Goal: Task Accomplishment & Management: Manage account settings

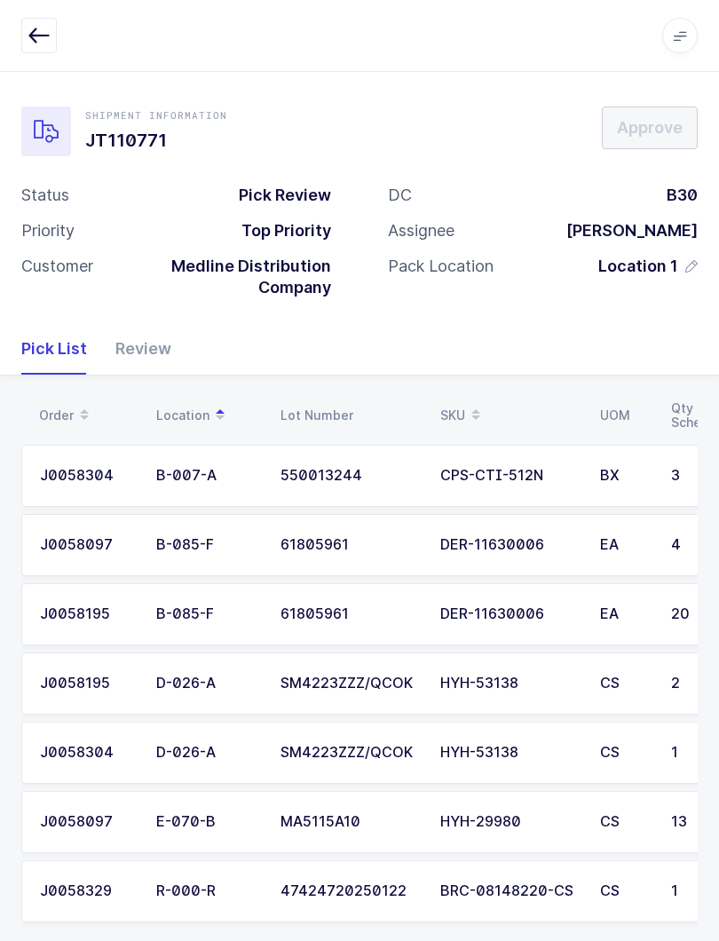
click at [36, 37] on icon "button" at bounding box center [38, 35] width 21 height 21
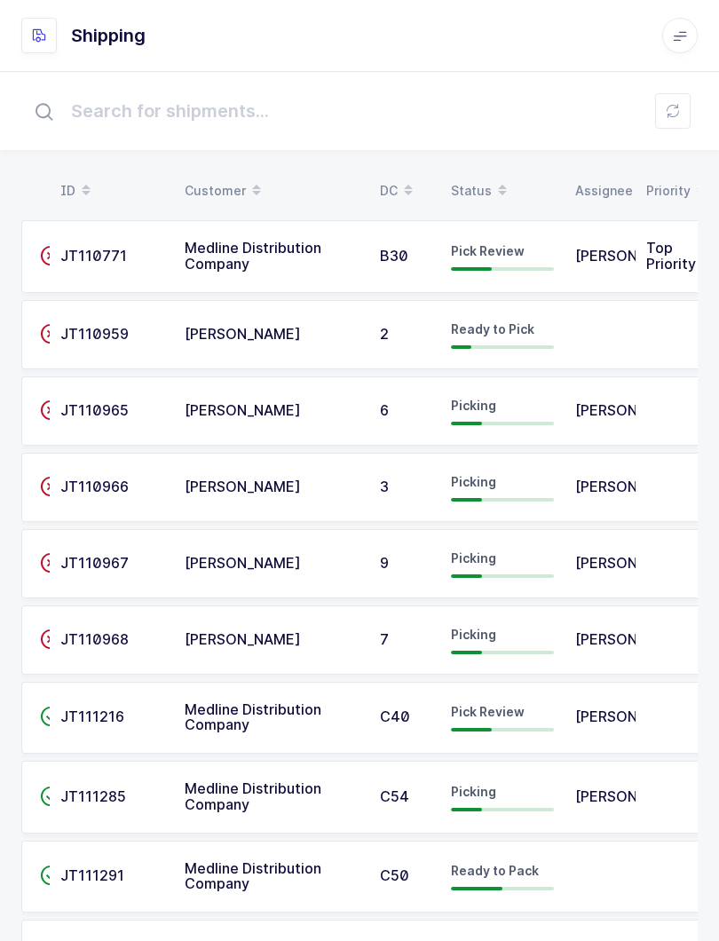
click at [462, 178] on div "Status" at bounding box center [502, 191] width 103 height 30
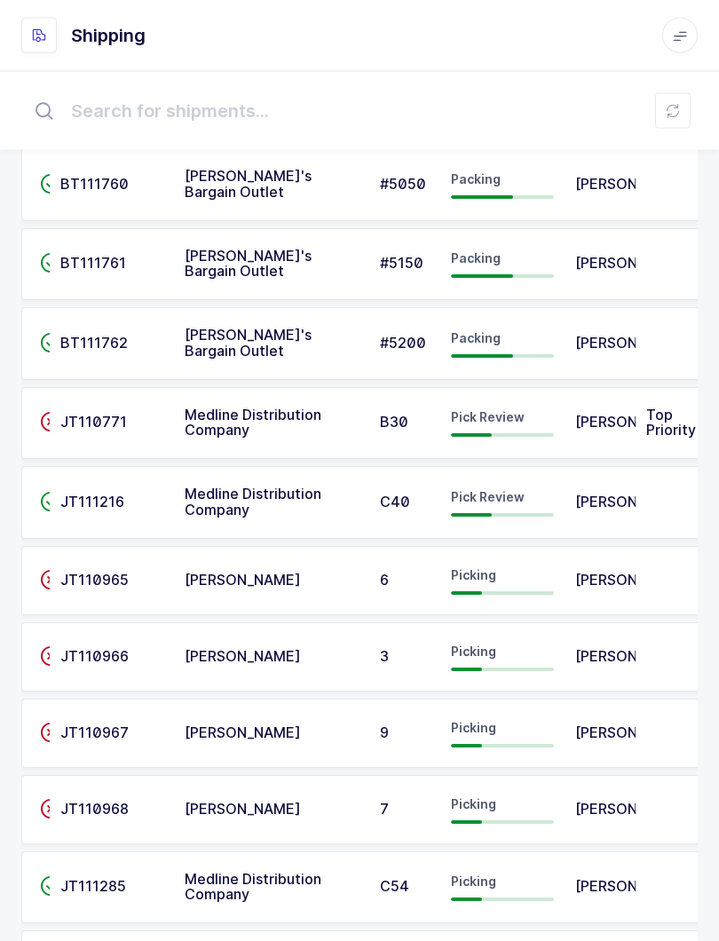
scroll to position [313, 0]
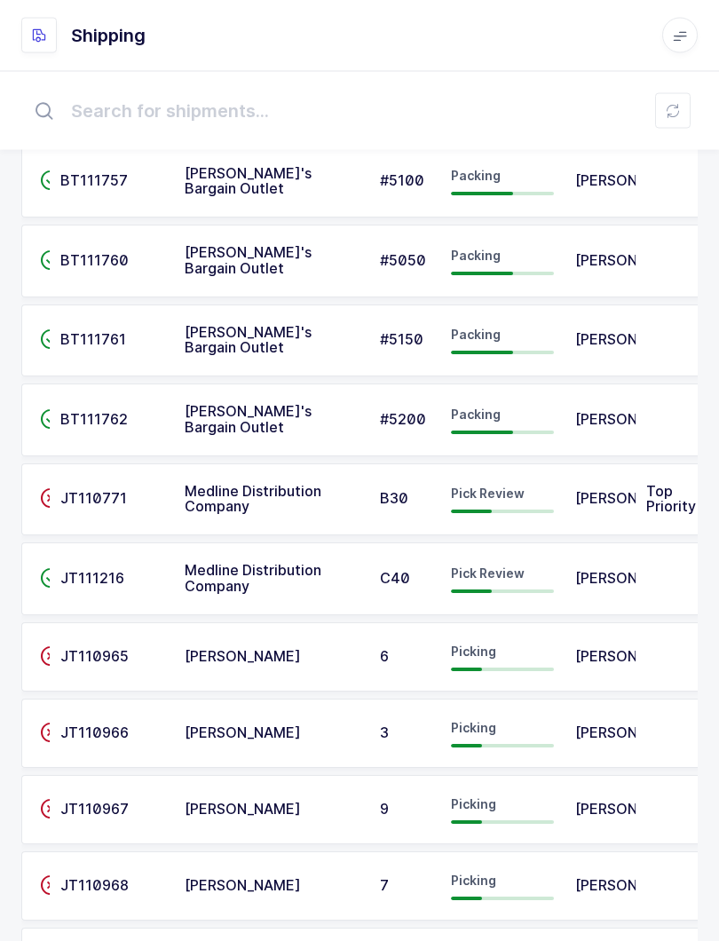
click at [250, 487] on span "Medline Distribution Company" at bounding box center [253, 500] width 137 height 34
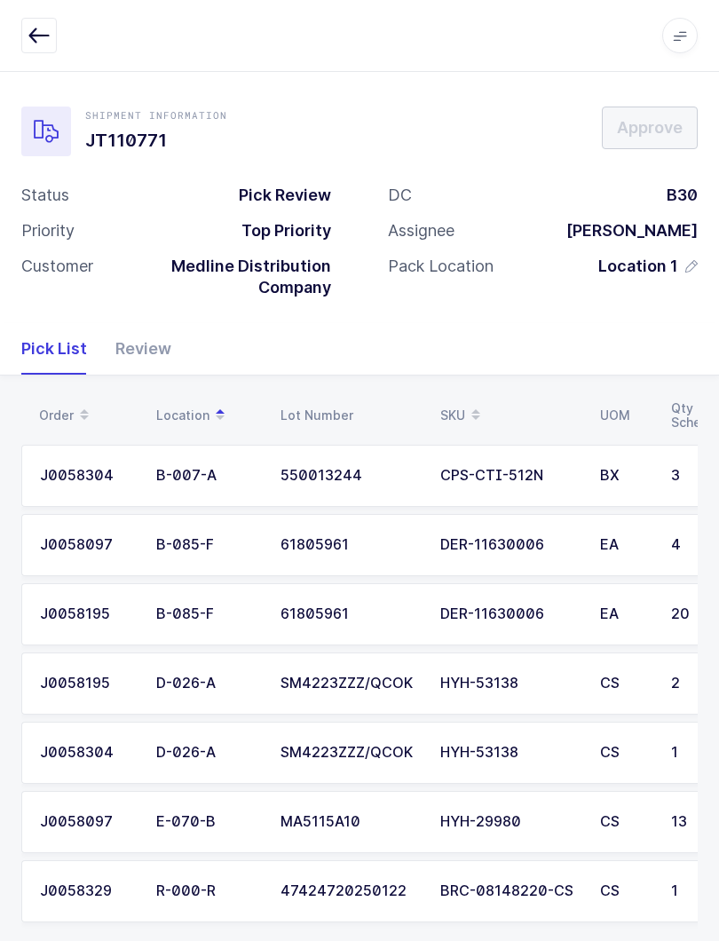
scroll to position [20, 0]
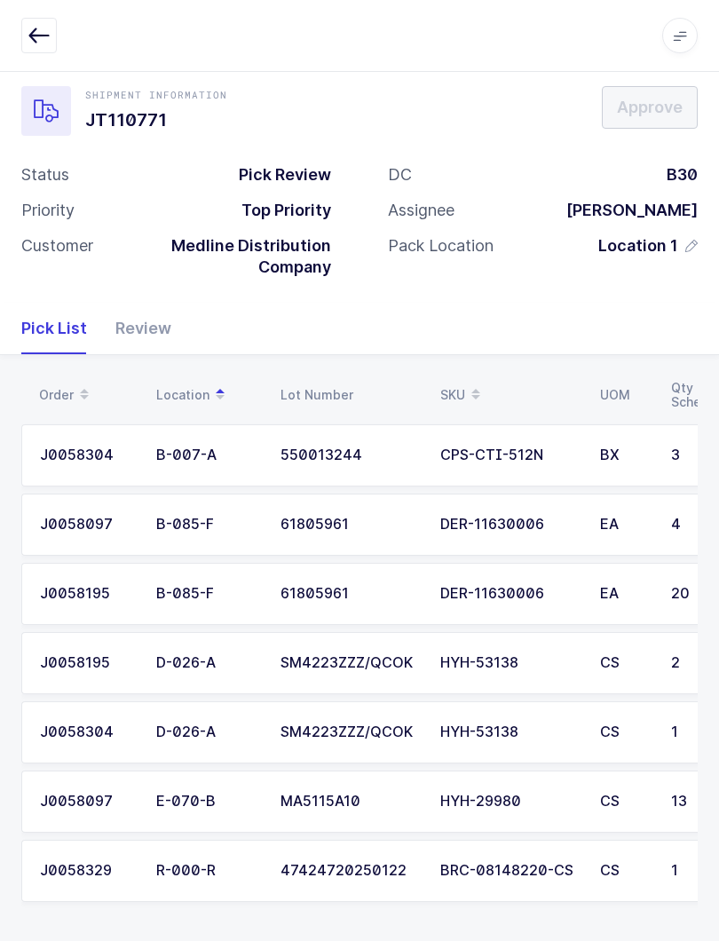
click at [144, 321] on div "Review" at bounding box center [136, 329] width 70 height 52
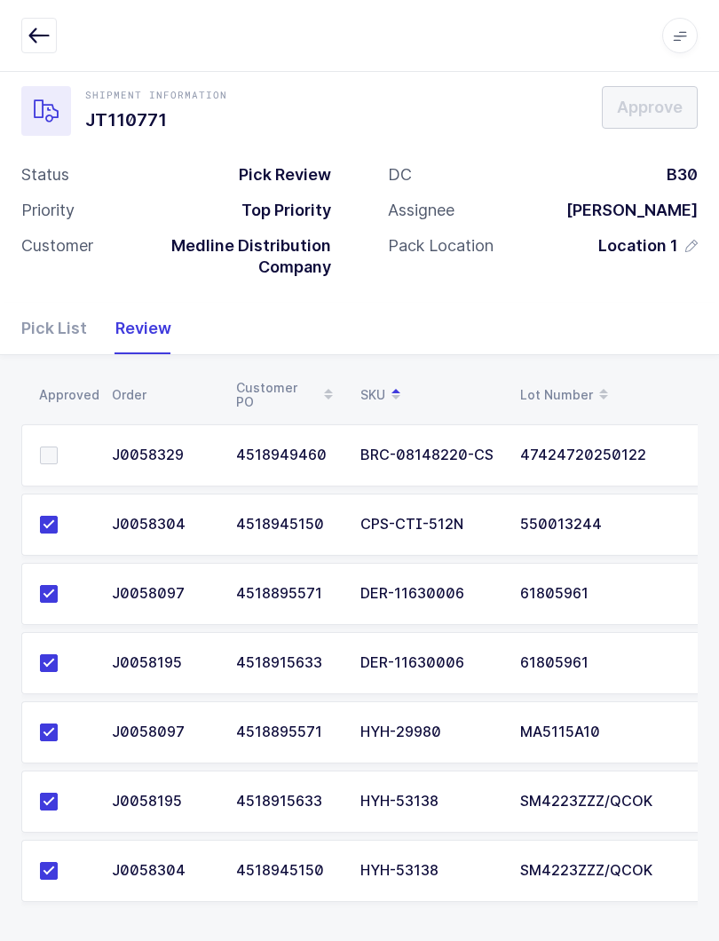
scroll to position [0, 0]
click at [47, 39] on icon "button" at bounding box center [38, 35] width 21 height 21
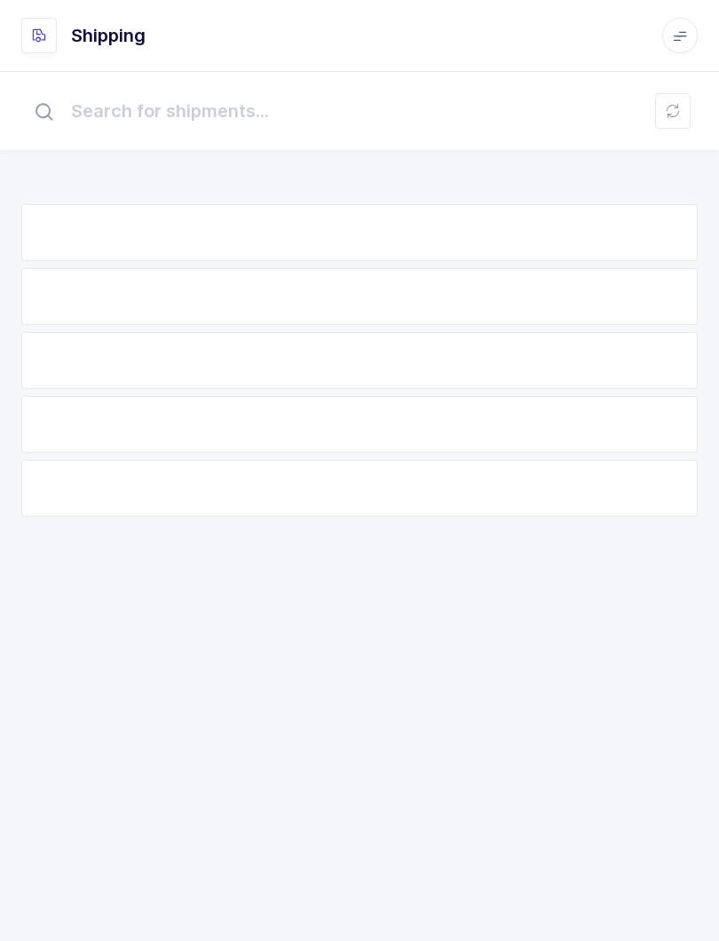
scroll to position [18, 0]
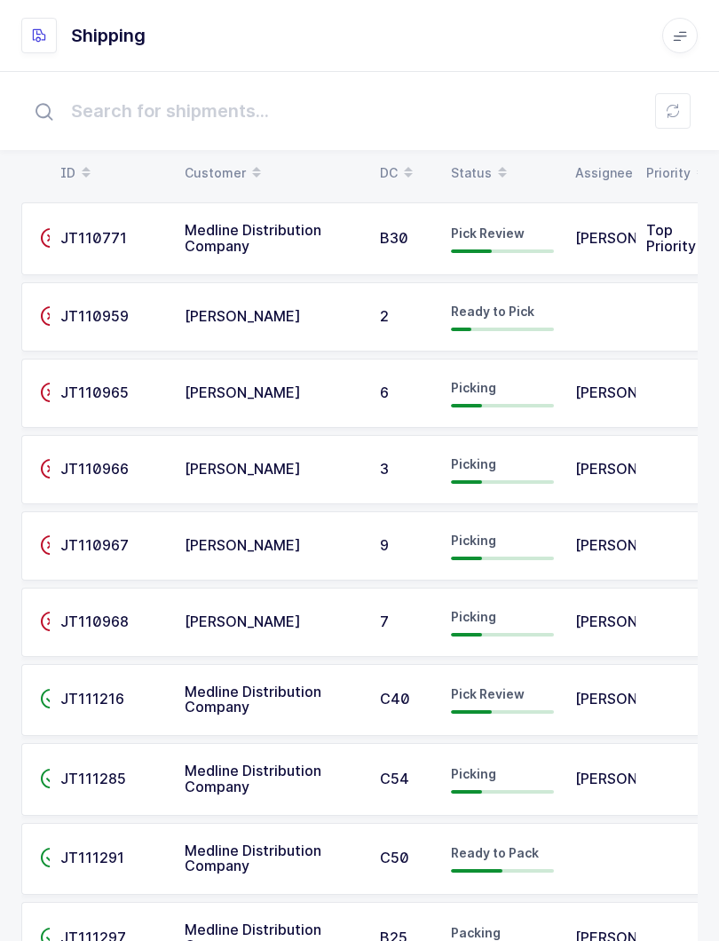
click at [682, 32] on icon at bounding box center [680, 35] width 14 height 14
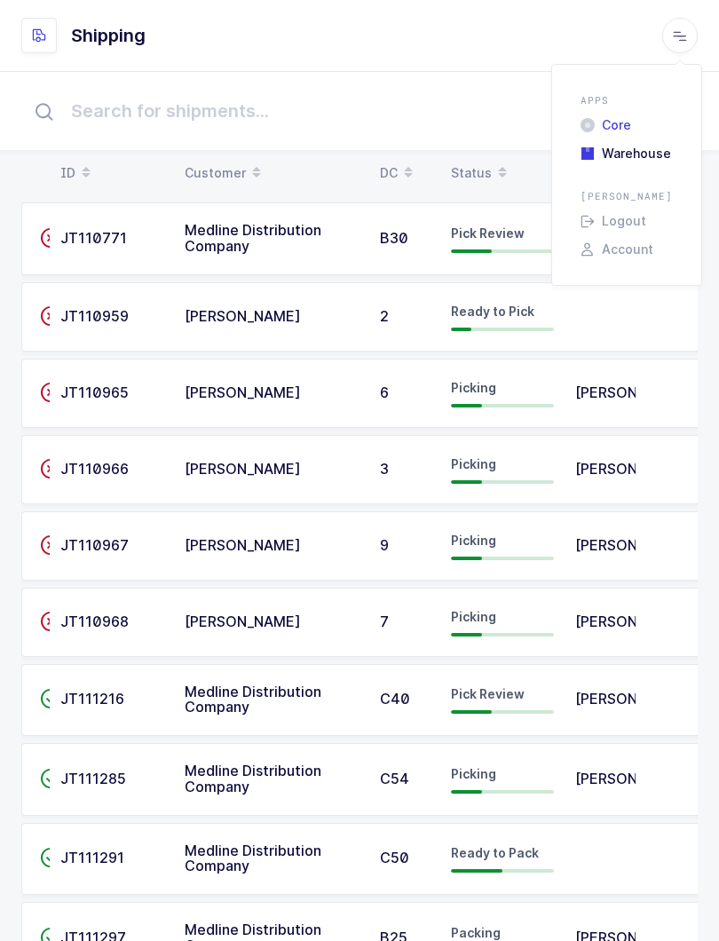
click at [621, 118] on li "Core" at bounding box center [627, 125] width 107 height 14
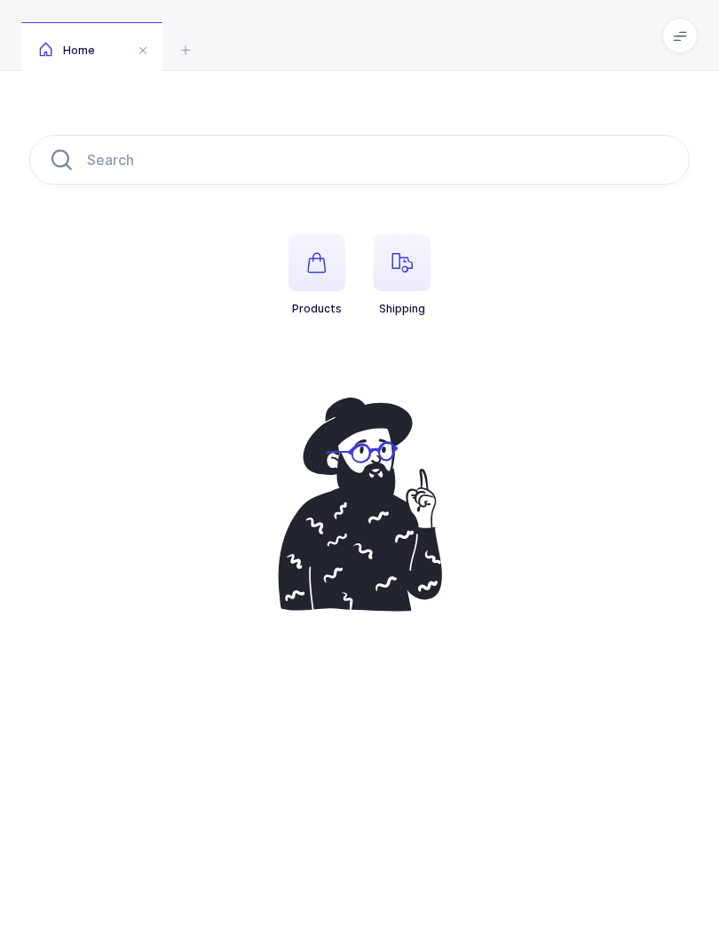
click at [409, 264] on icon "button" at bounding box center [402, 262] width 21 height 21
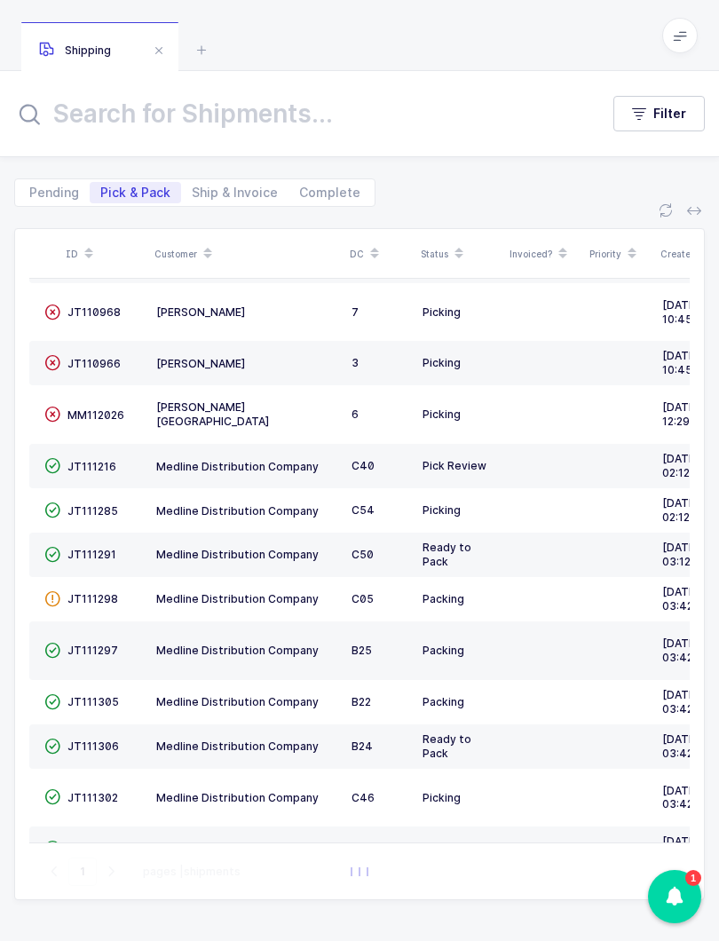
scroll to position [187, 0]
click at [97, 460] on span "JT111216" at bounding box center [91, 466] width 49 height 13
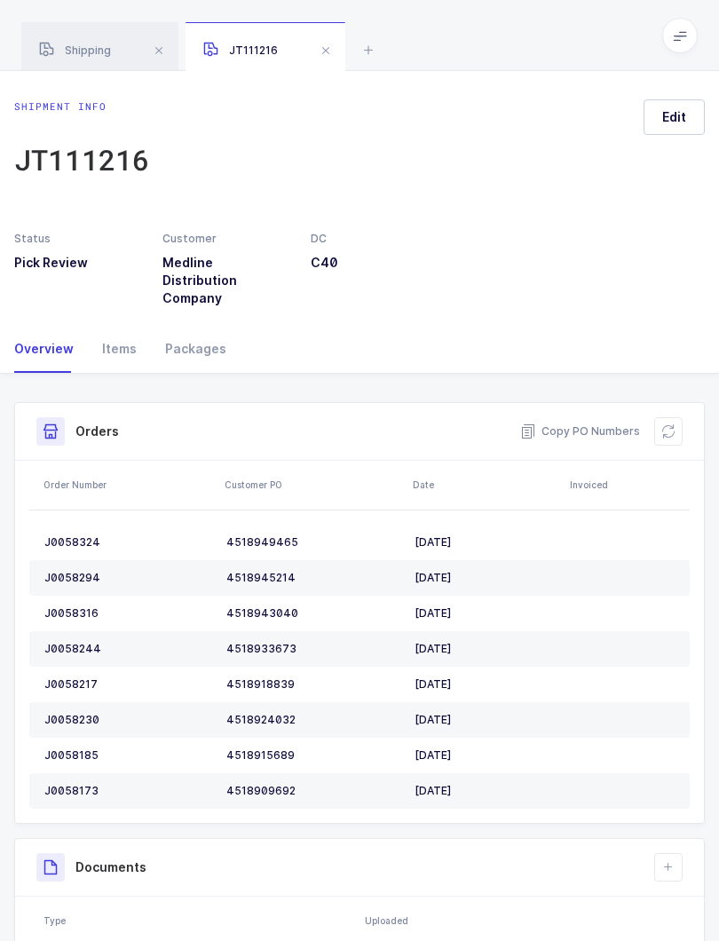
click at [684, 42] on icon at bounding box center [680, 35] width 14 height 14
click at [646, 159] on li "Warehouse" at bounding box center [627, 154] width 107 height 14
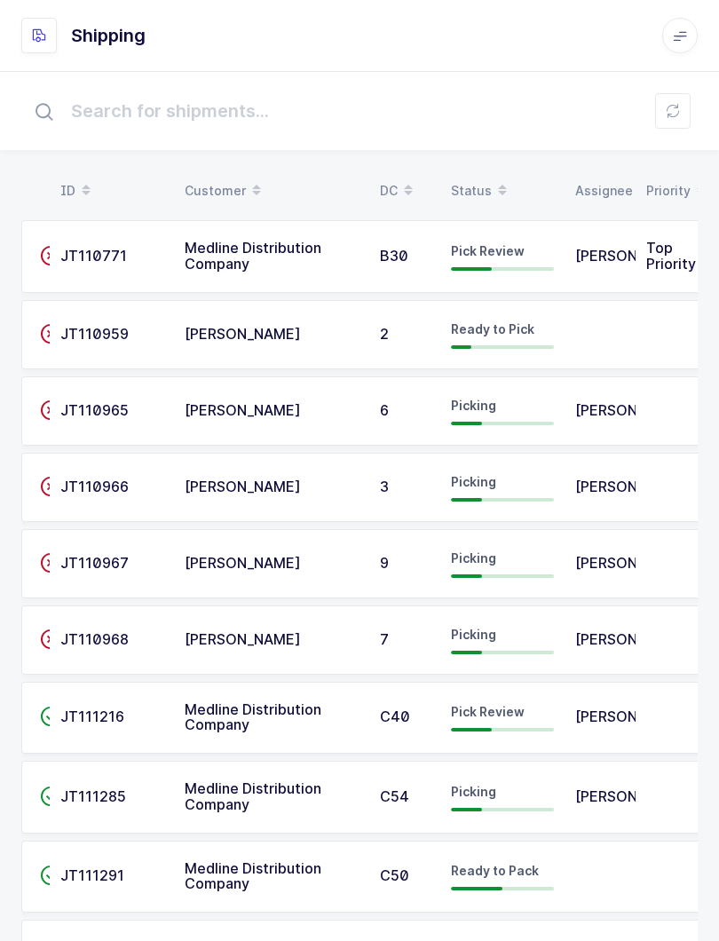
click at [87, 726] on span "JT111216" at bounding box center [92, 717] width 64 height 18
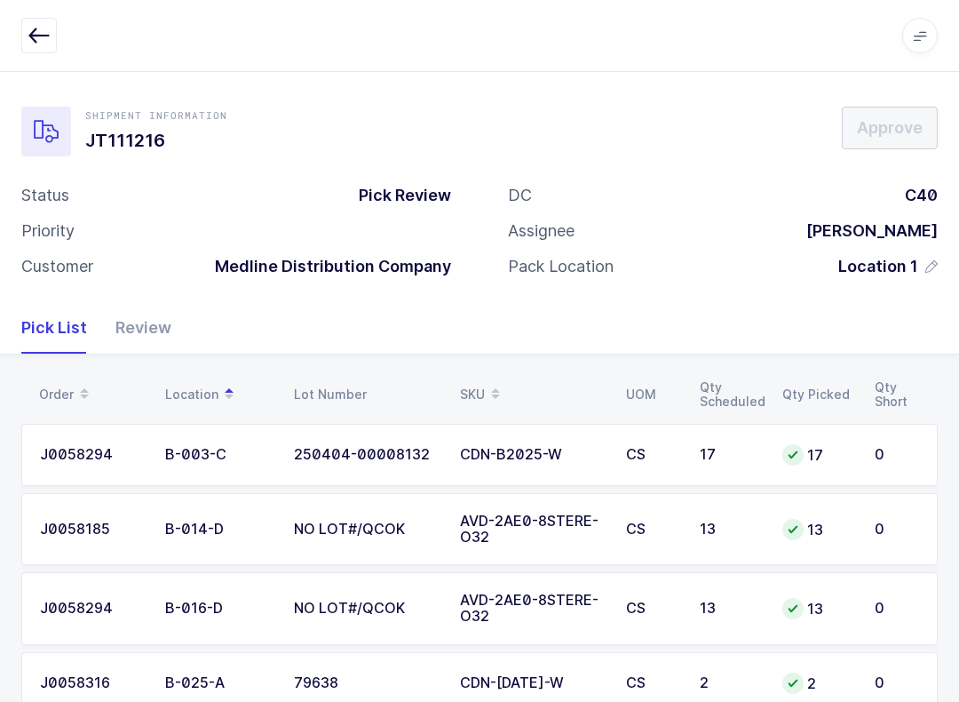
click at [136, 330] on div "Review" at bounding box center [136, 328] width 70 height 52
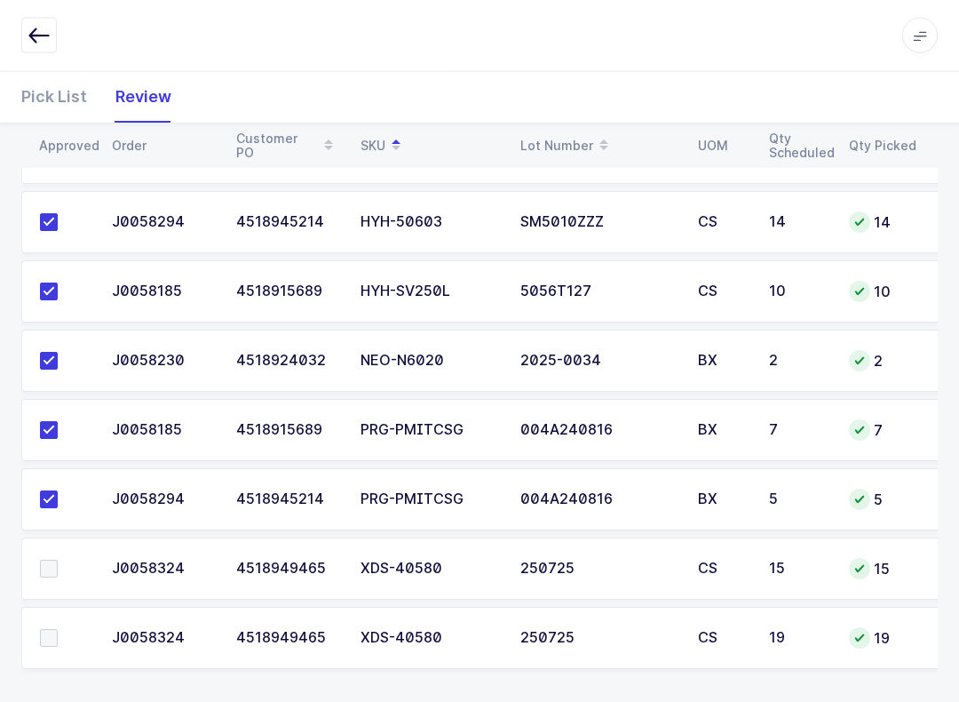
scroll to position [2474, 0]
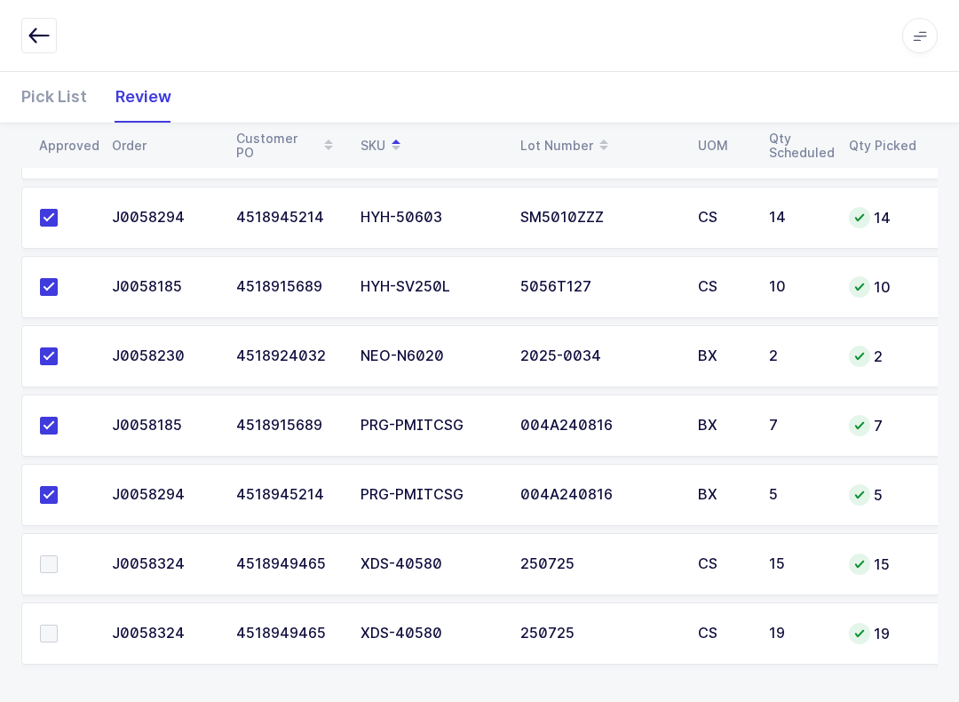
click at [44, 555] on span at bounding box center [49, 564] width 18 height 18
click at [58, 555] on input "checkbox" at bounding box center [58, 555] width 0 height 0
click at [50, 624] on span at bounding box center [49, 633] width 18 height 18
click at [58, 624] on input "checkbox" at bounding box center [58, 624] width 0 height 0
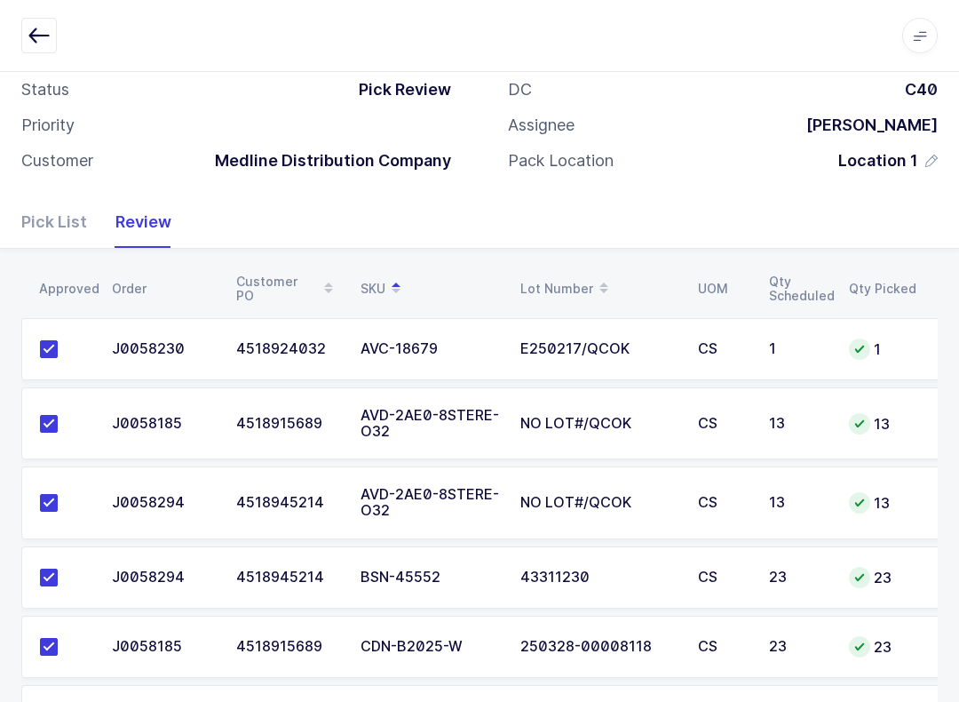
scroll to position [0, 0]
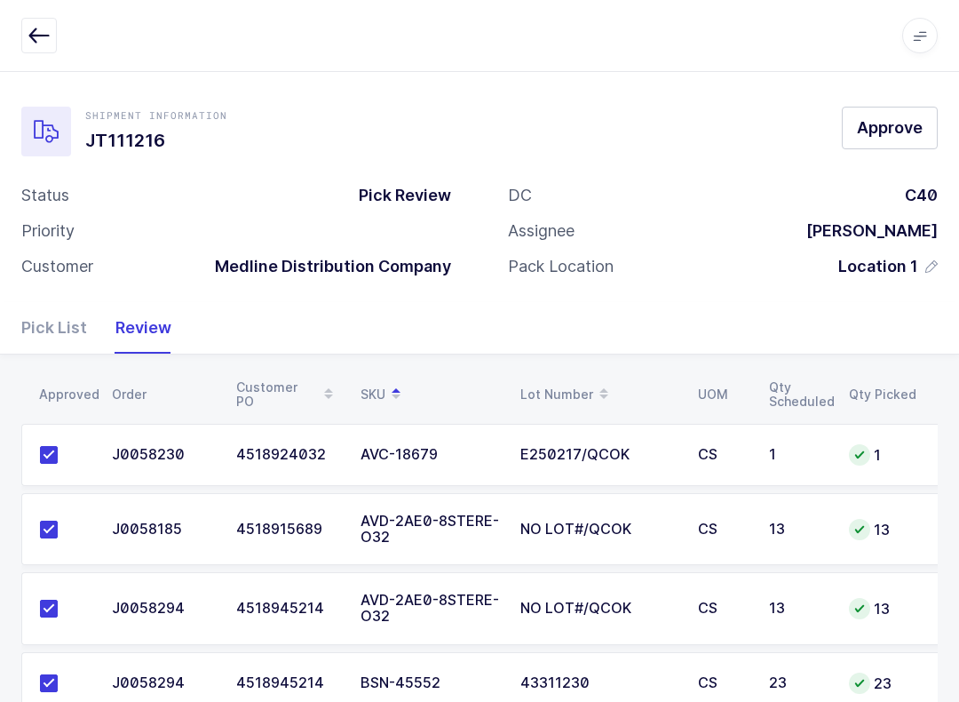
click at [718, 135] on span "Approve" at bounding box center [890, 127] width 66 height 22
